Goal: Find specific page/section: Locate a particular part of the current website

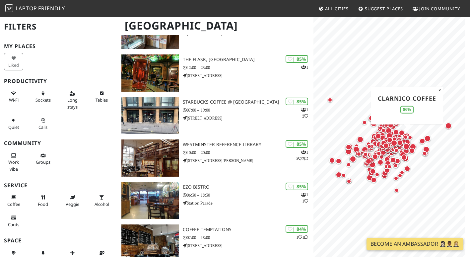
scroll to position [1186, 0]
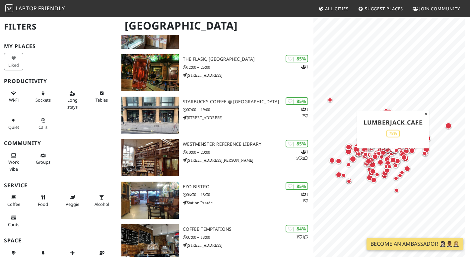
click at [396, 162] on div "Map marker" at bounding box center [392, 159] width 13 height 13
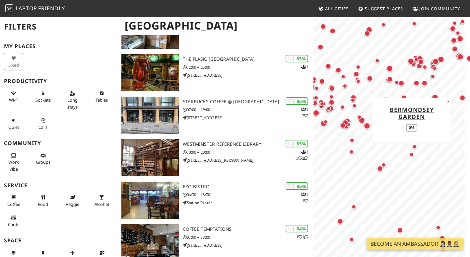
drag, startPoint x: 351, startPoint y: 135, endPoint x: 421, endPoint y: 158, distance: 74.0
click at [418, 158] on div "Map marker" at bounding box center [410, 154] width 13 height 13
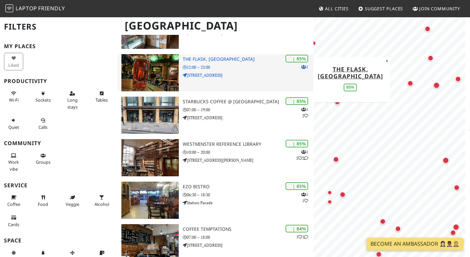
click at [168, 66] on img at bounding box center [149, 72] width 57 height 37
click at [158, 63] on img at bounding box center [149, 72] width 57 height 37
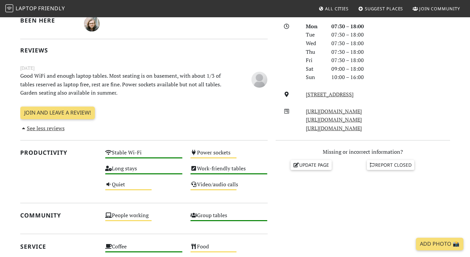
scroll to position [183, 0]
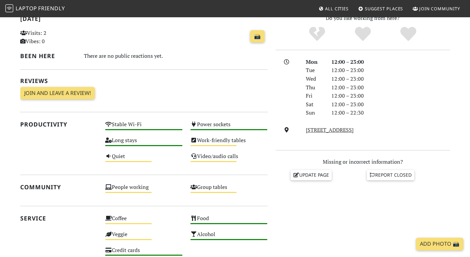
scroll to position [325, 0]
